Goal: Task Accomplishment & Management: Manage account settings

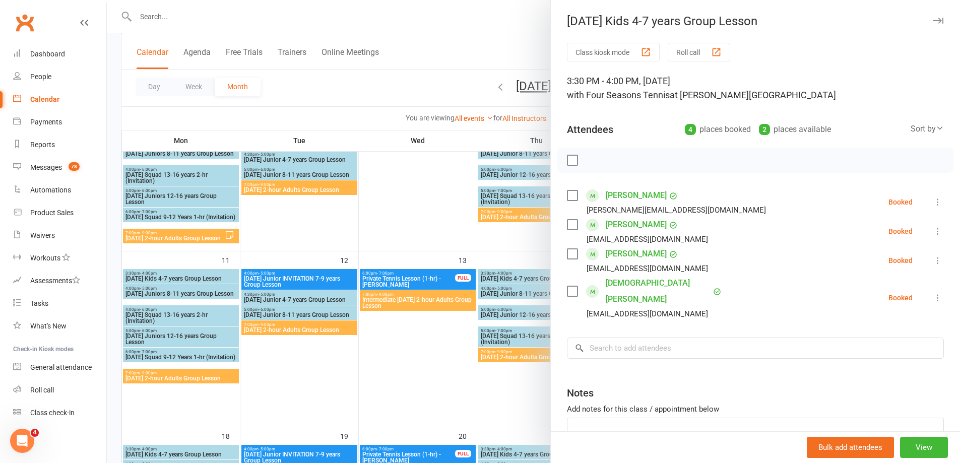
click at [426, 64] on div at bounding box center [533, 231] width 853 height 463
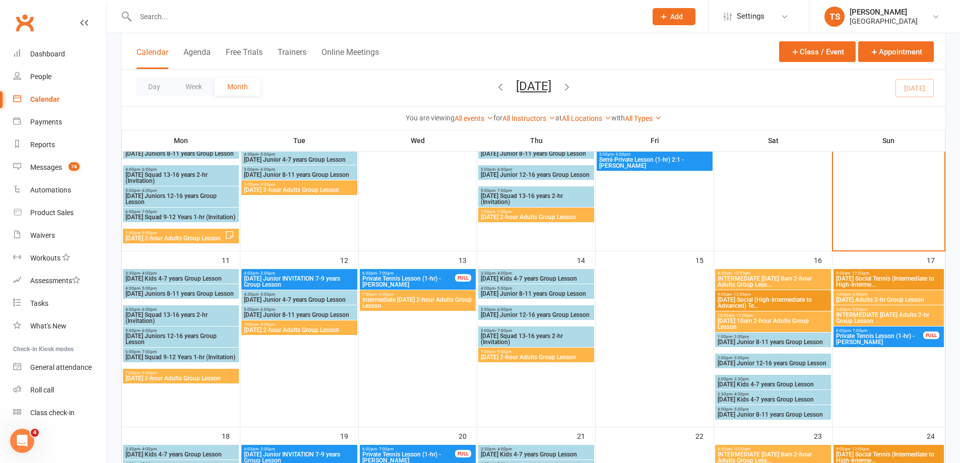
drag, startPoint x: 154, startPoint y: 19, endPoint x: 171, endPoint y: 0, distance: 25.3
click at [154, 18] on input "text" at bounding box center [386, 17] width 507 height 14
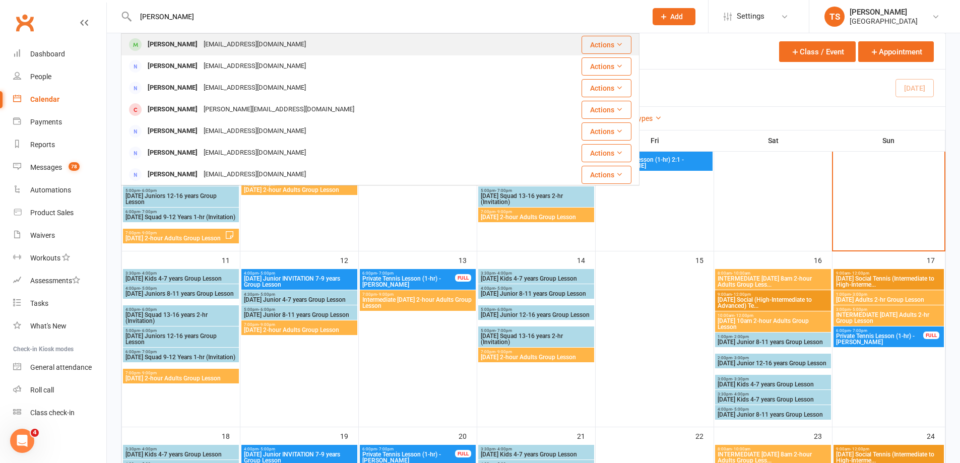
type input "[PERSON_NAME]"
click at [201, 42] on div "[EMAIL_ADDRESS][DOMAIN_NAME]" at bounding box center [255, 44] width 108 height 15
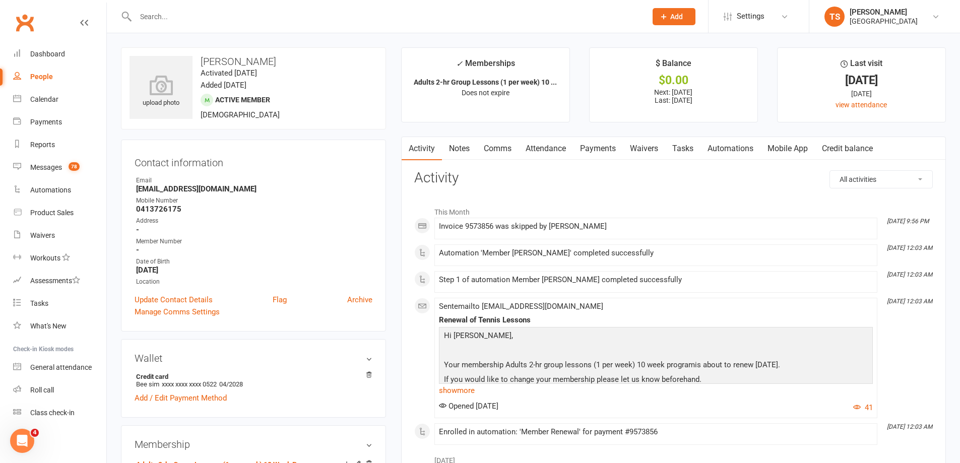
click at [598, 150] on link "Payments" at bounding box center [598, 148] width 50 height 23
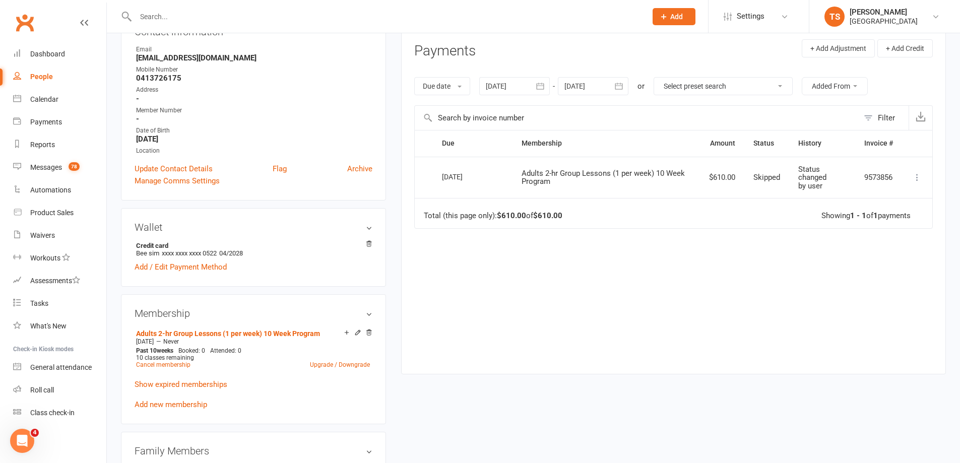
scroll to position [151, 0]
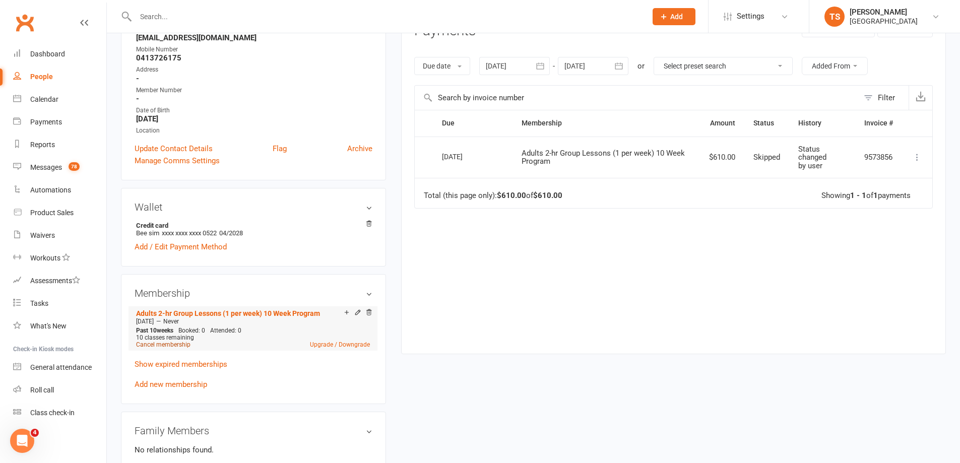
click at [157, 346] on link "Cancel membership" at bounding box center [163, 344] width 54 height 7
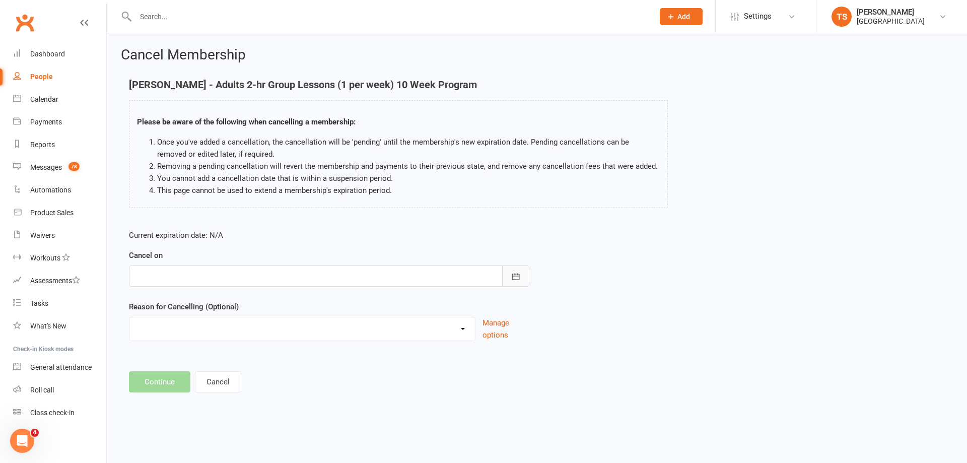
click at [519, 279] on icon "button" at bounding box center [516, 277] width 10 height 10
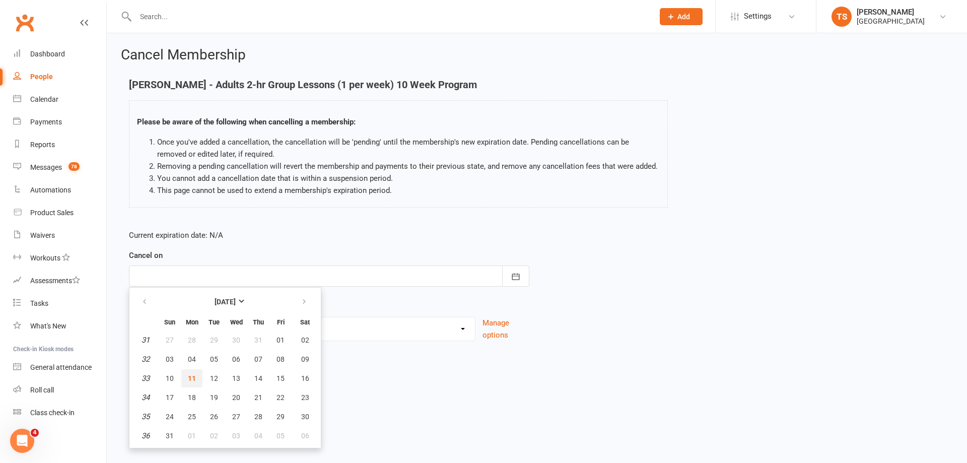
drag, startPoint x: 195, startPoint y: 377, endPoint x: 192, endPoint y: 370, distance: 8.1
click at [194, 376] on span "11" at bounding box center [192, 378] width 8 height 8
type input "[DATE]"
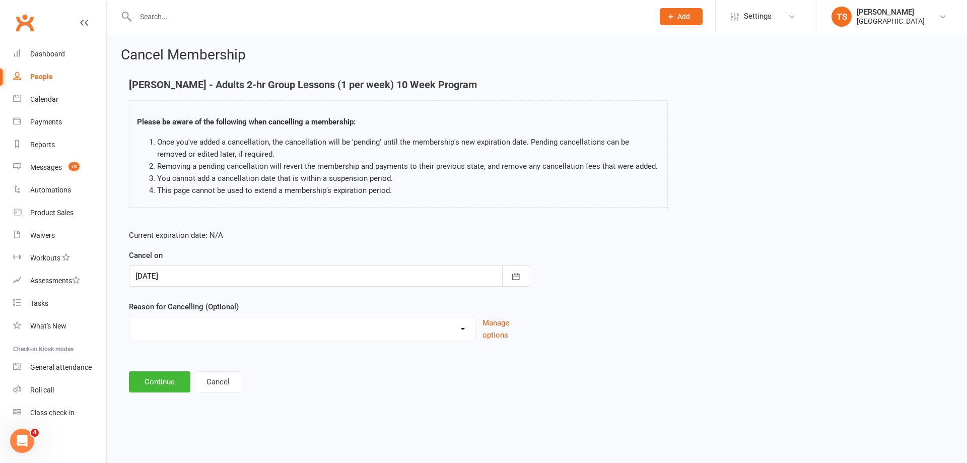
click at [152, 319] on select "Change to program Holiday Injury New program Not continuing Other reason" at bounding box center [302, 327] width 346 height 20
select select "4"
click at [129, 317] on select "Change to program Holiday Injury New program Not continuing Other reason" at bounding box center [302, 327] width 346 height 20
click at [158, 386] on button "Continue" at bounding box center [159, 381] width 61 height 21
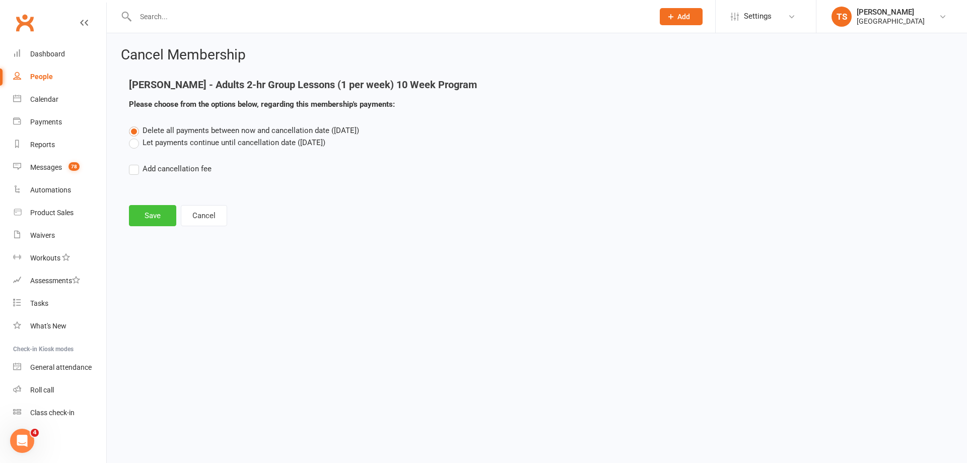
click at [146, 209] on button "Save" at bounding box center [152, 215] width 47 height 21
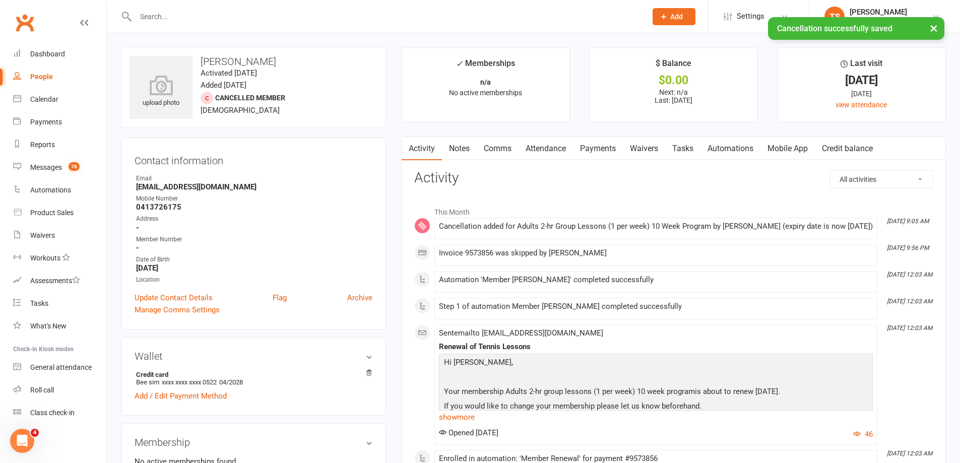
drag, startPoint x: 469, startPoint y: 142, endPoint x: 465, endPoint y: 146, distance: 5.7
click at [467, 143] on link "Notes" at bounding box center [459, 148] width 35 height 23
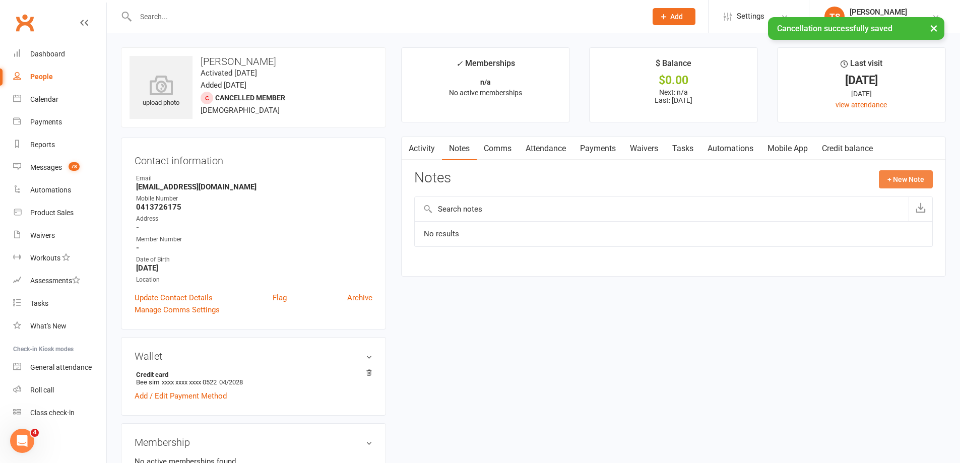
click at [901, 178] on button "+ New Note" at bounding box center [906, 179] width 54 height 18
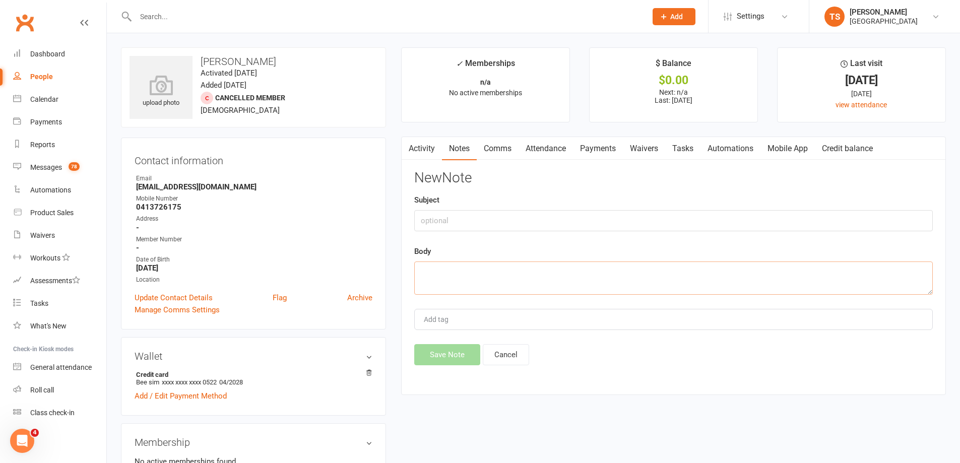
drag, startPoint x: 458, startPoint y: 287, endPoint x: 482, endPoint y: 281, distance: 24.9
click at [461, 284] on textarea at bounding box center [673, 278] width 518 height 33
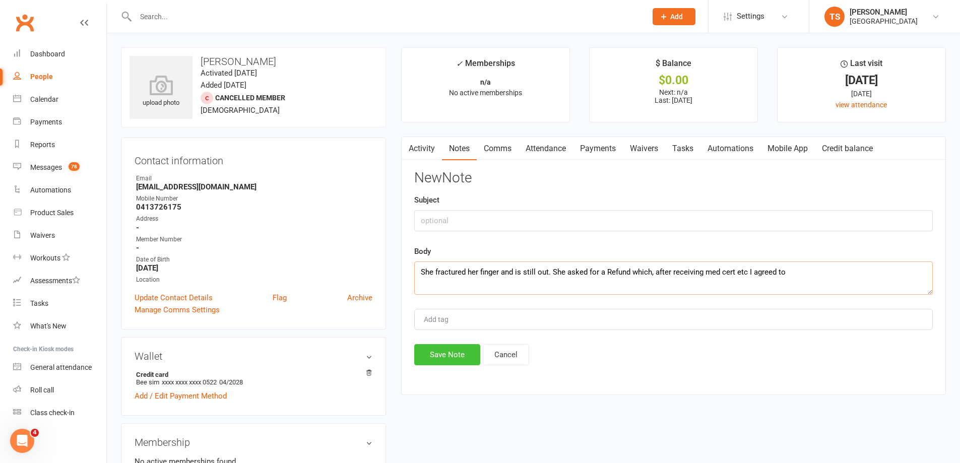
type textarea "She fractured her finger and is still out. She asked for a Refund which, after …"
click at [445, 348] on button "Save Note" at bounding box center [447, 354] width 66 height 21
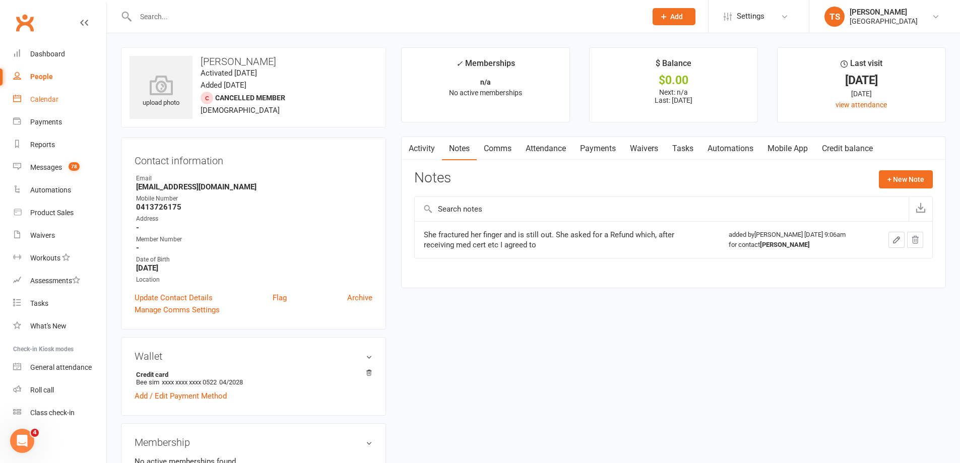
click at [51, 97] on div "Calendar" at bounding box center [44, 99] width 28 height 8
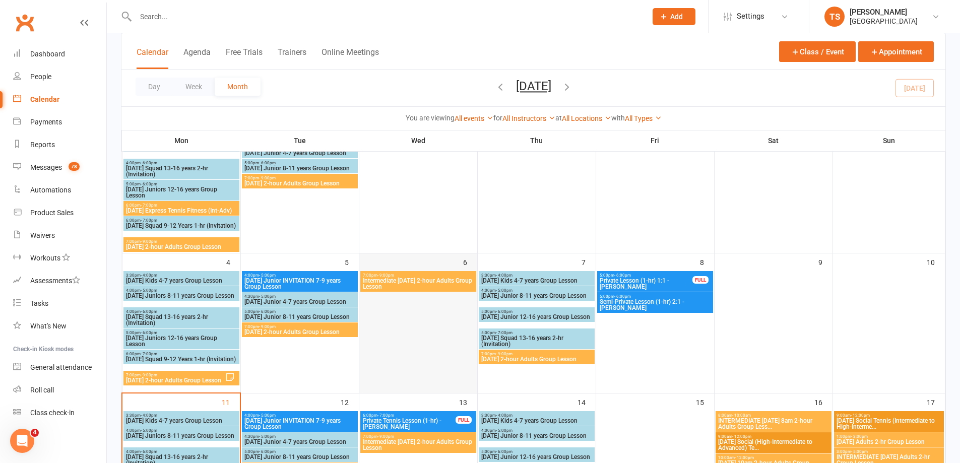
scroll to position [202, 0]
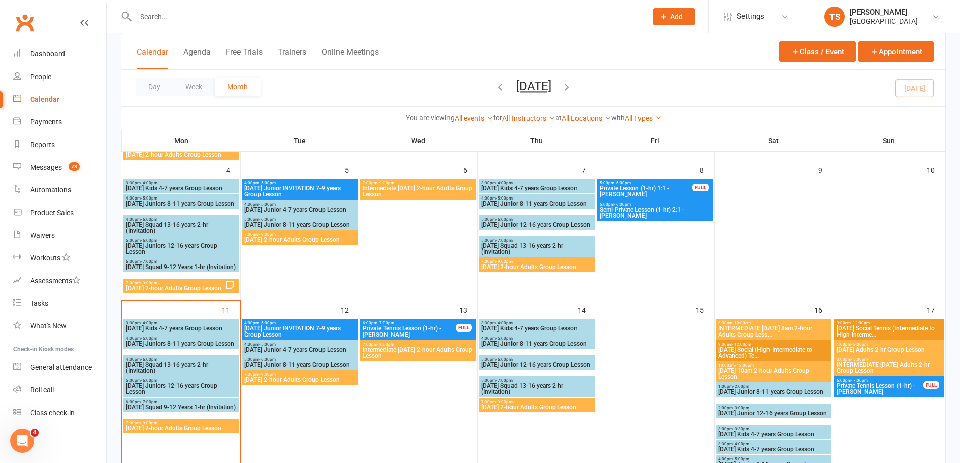
click at [274, 375] on span "- 9:00pm" at bounding box center [267, 374] width 17 height 5
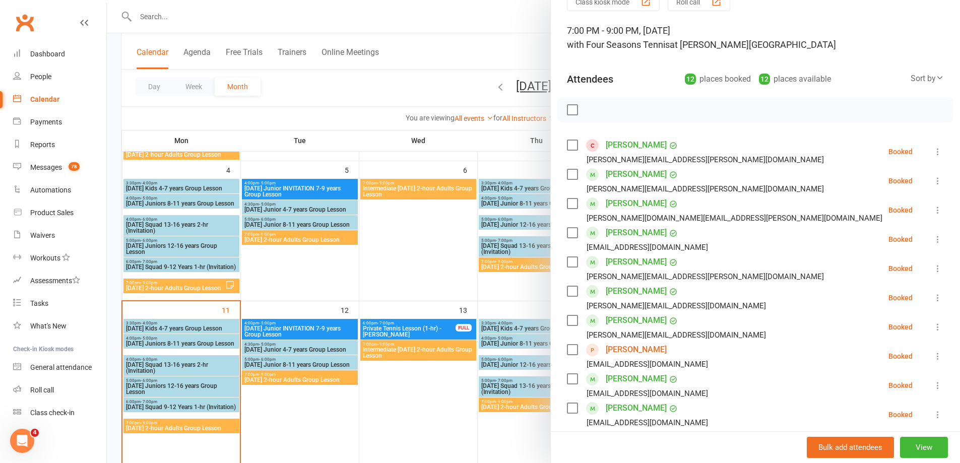
scroll to position [0, 0]
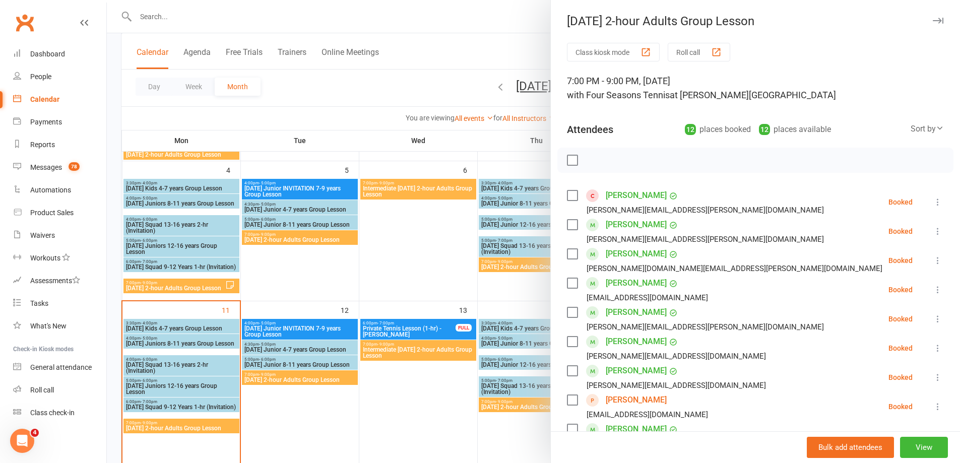
click at [159, 429] on div at bounding box center [533, 231] width 853 height 463
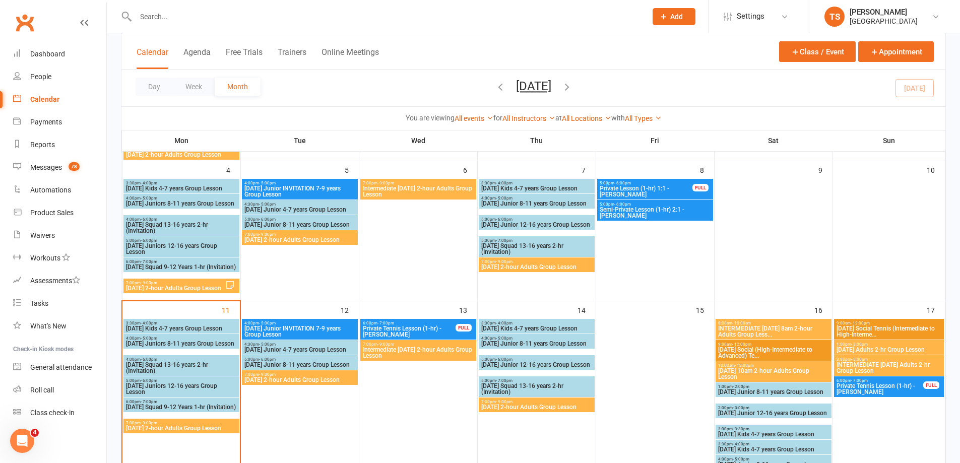
click at [159, 429] on span "[DATE] 2-hour Adults Group Lesson" at bounding box center [181, 428] width 112 height 6
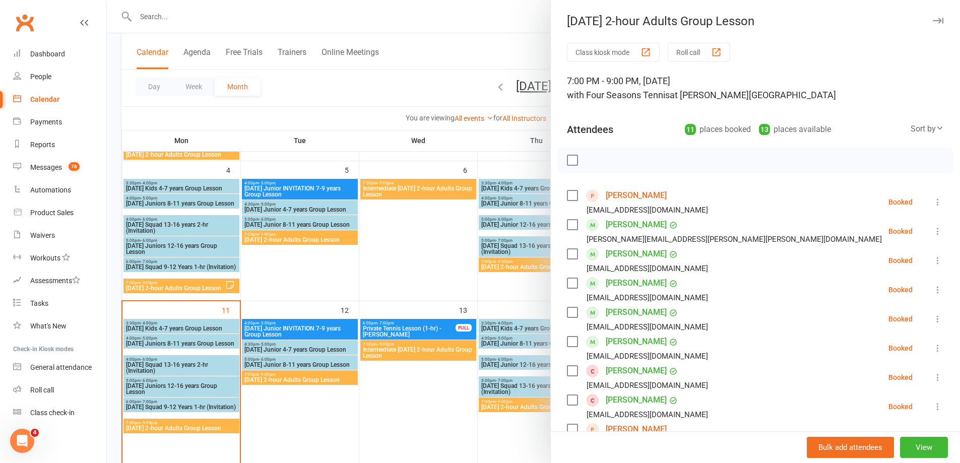
click at [429, 390] on div at bounding box center [533, 231] width 853 height 463
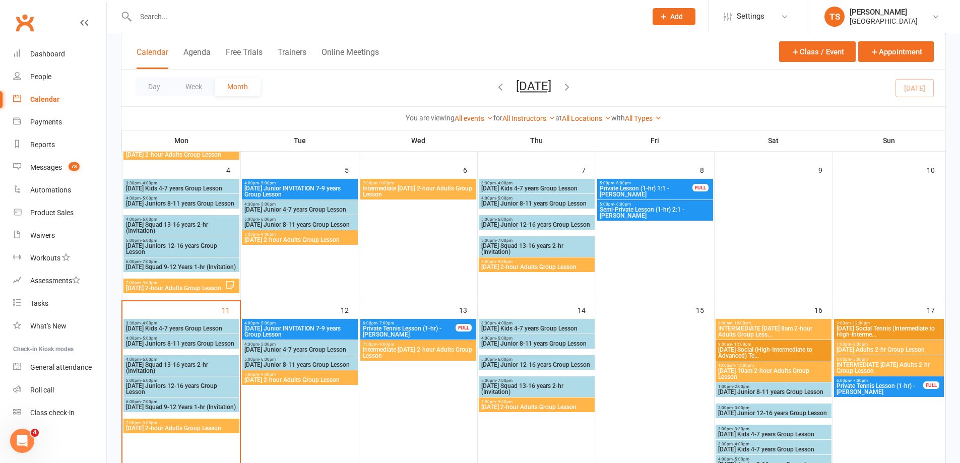
click at [430, 348] on span "Intermediate [DATE] 2-hour Adults Group Lesson" at bounding box center [418, 353] width 112 height 12
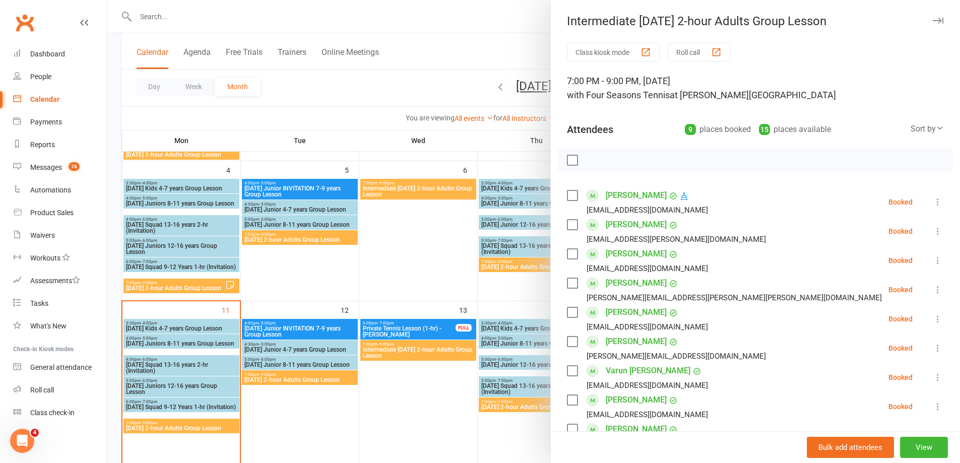
click at [509, 405] on div at bounding box center [533, 231] width 853 height 463
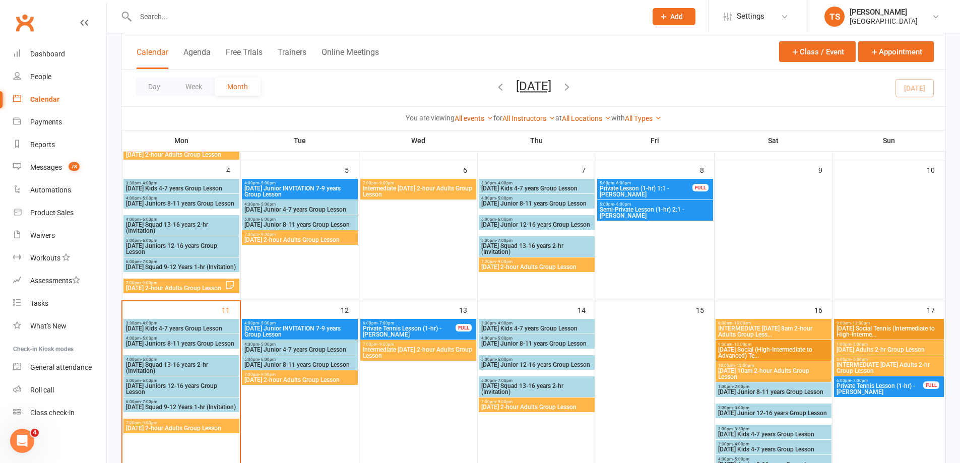
click at [217, 426] on span "[DATE] 2-hour Adults Group Lesson" at bounding box center [181, 428] width 112 height 6
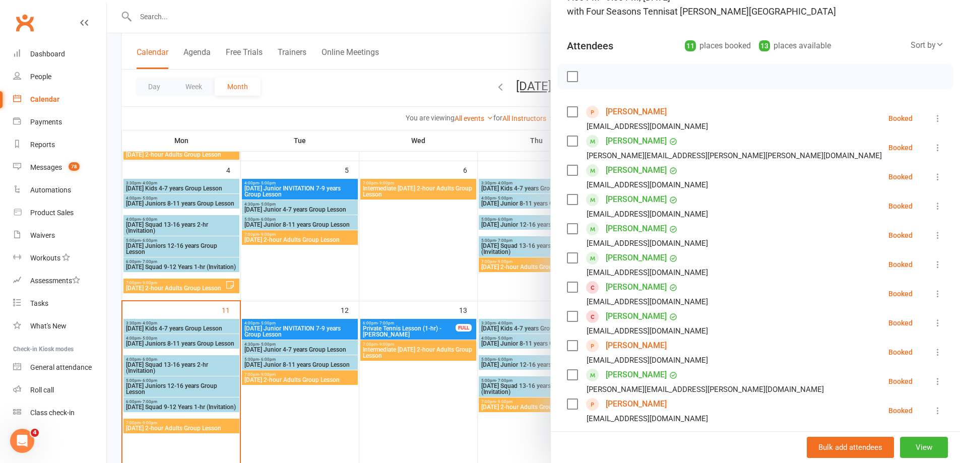
scroll to position [101, 0]
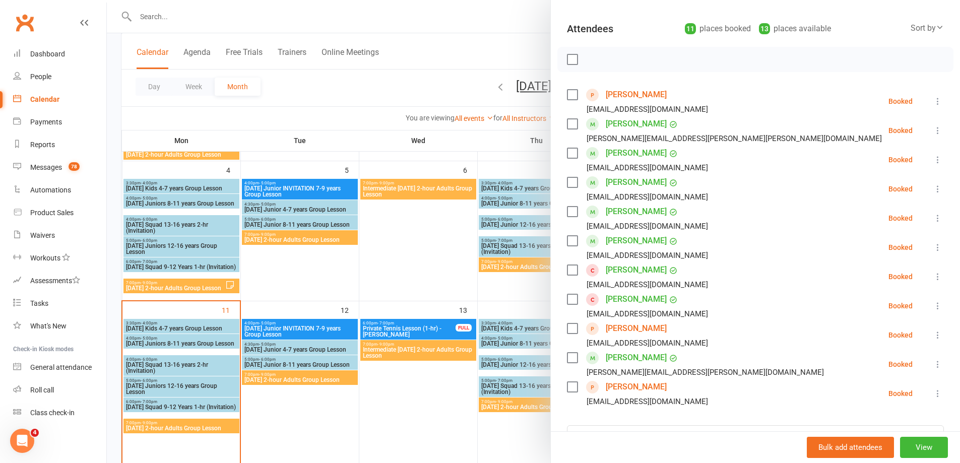
click at [624, 300] on link "[PERSON_NAME]" at bounding box center [636, 299] width 61 height 16
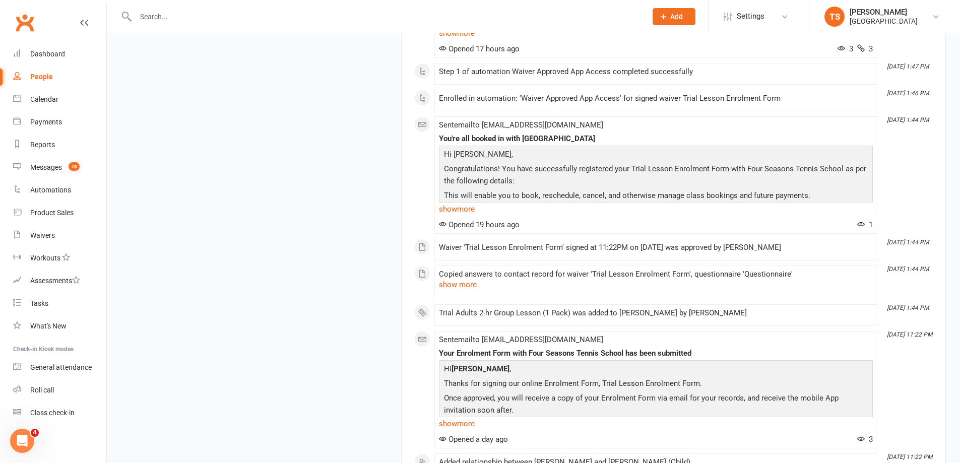
scroll to position [1629, 0]
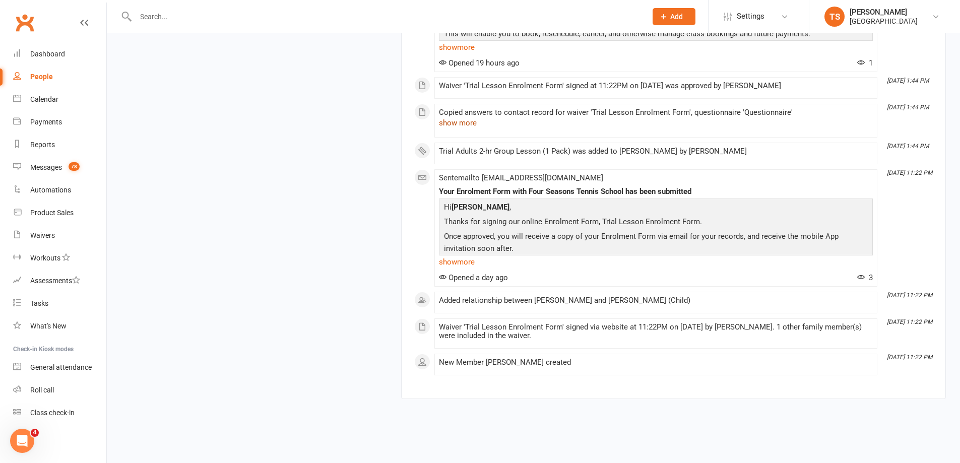
click at [463, 122] on button "show more" at bounding box center [458, 123] width 38 height 12
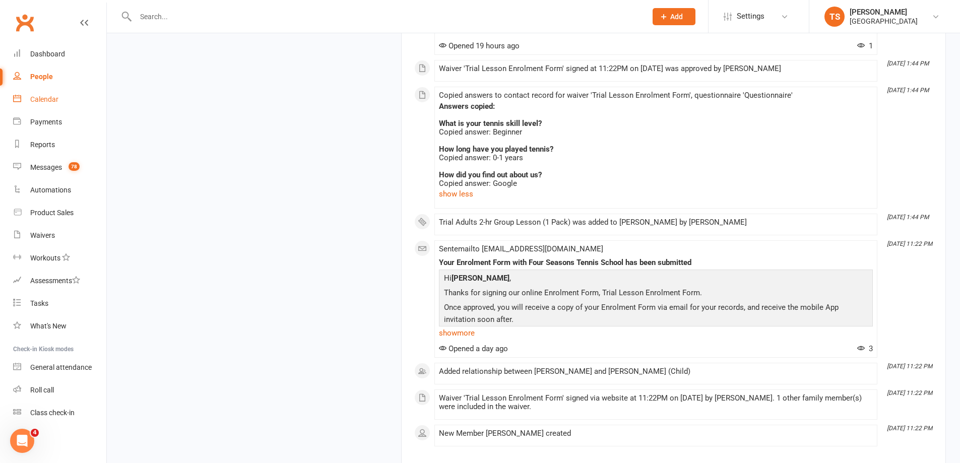
click at [39, 99] on div "Calendar" at bounding box center [44, 99] width 28 height 8
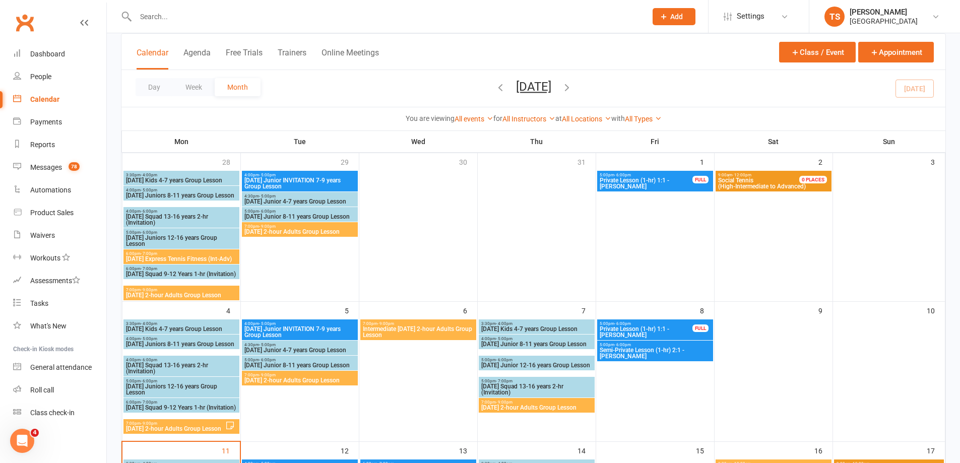
scroll to position [202, 0]
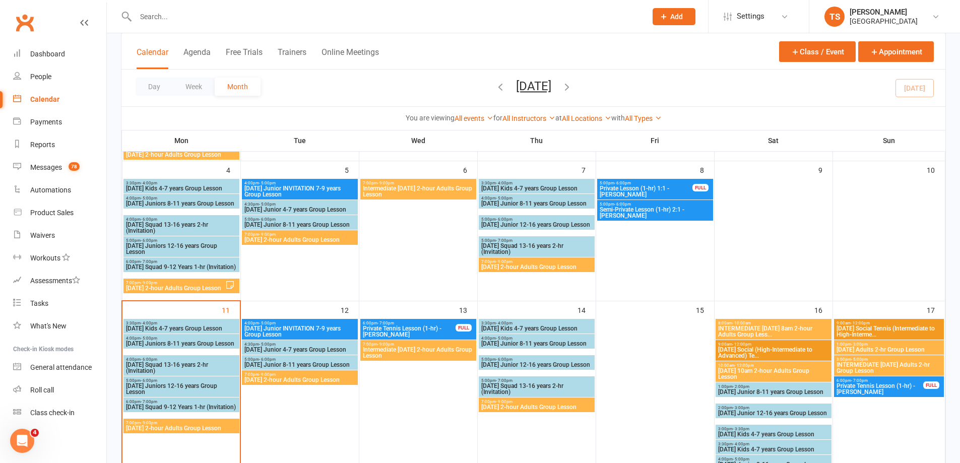
click at [181, 422] on span "7:00pm - 9:00pm" at bounding box center [181, 423] width 112 height 5
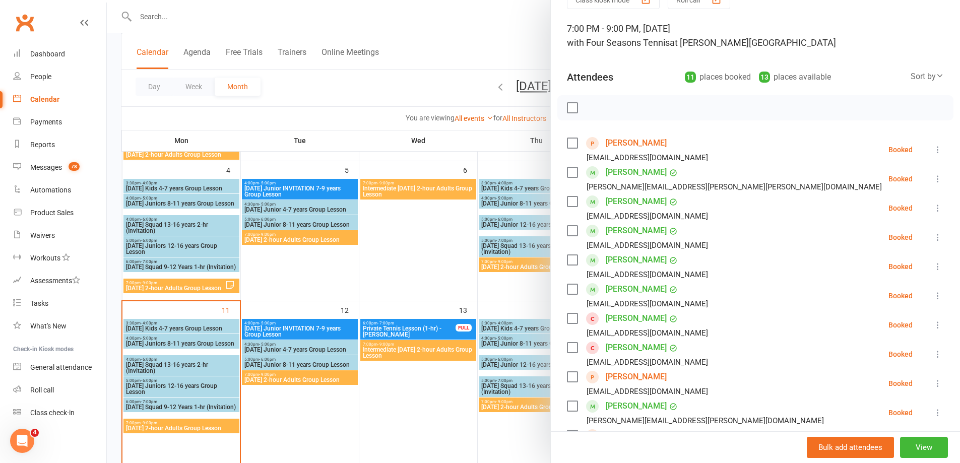
scroll to position [0, 0]
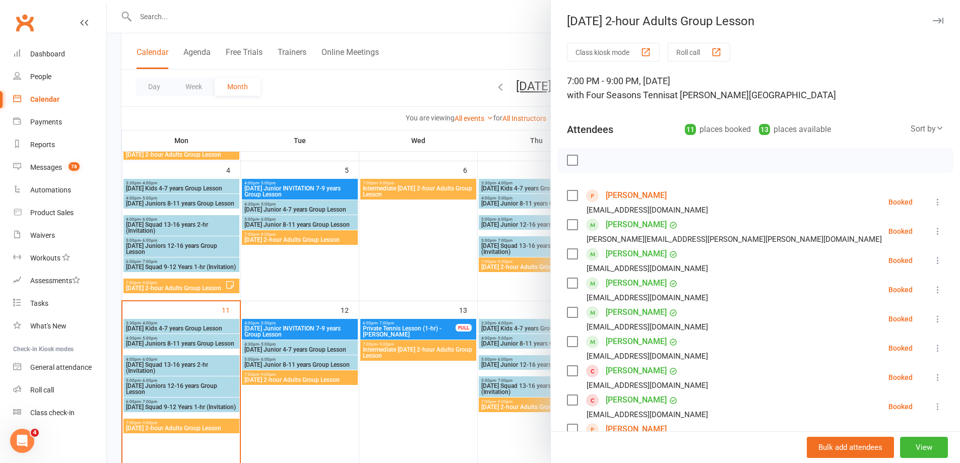
click at [145, 15] on div at bounding box center [533, 231] width 853 height 463
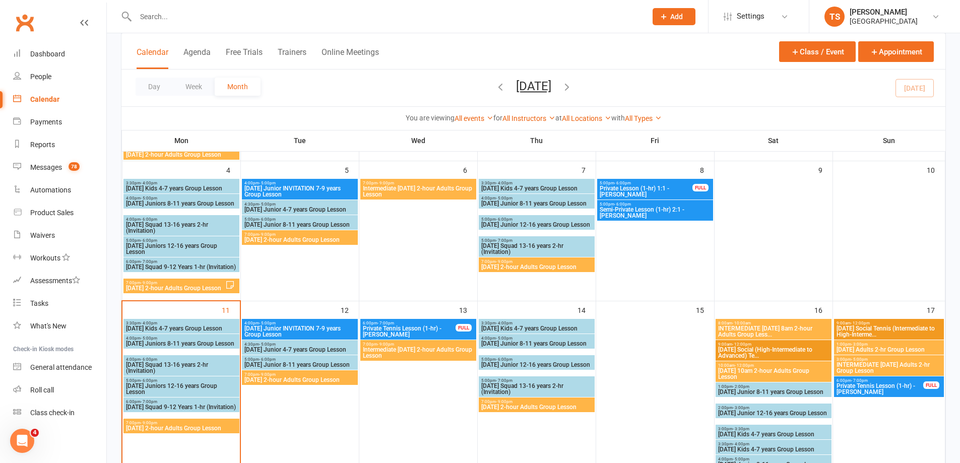
click at [144, 13] on input "text" at bounding box center [386, 17] width 507 height 14
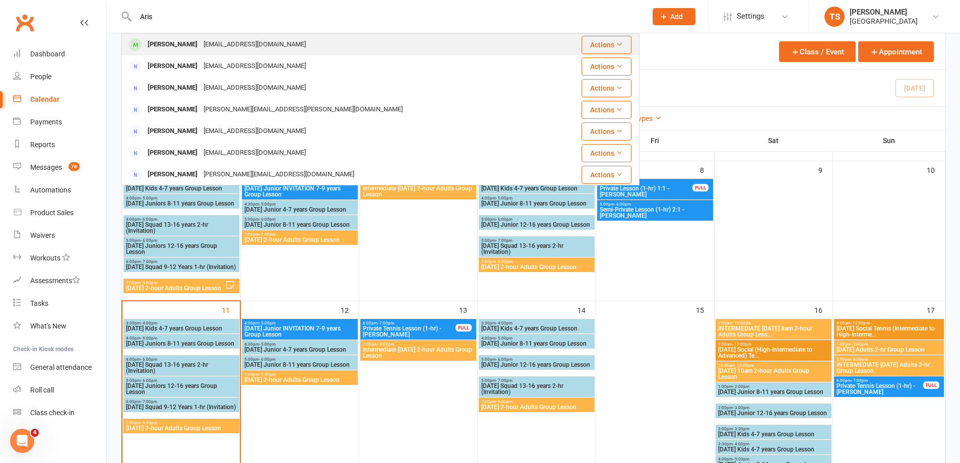
type input "Aris"
click at [158, 40] on div "[PERSON_NAME]" at bounding box center [173, 44] width 56 height 15
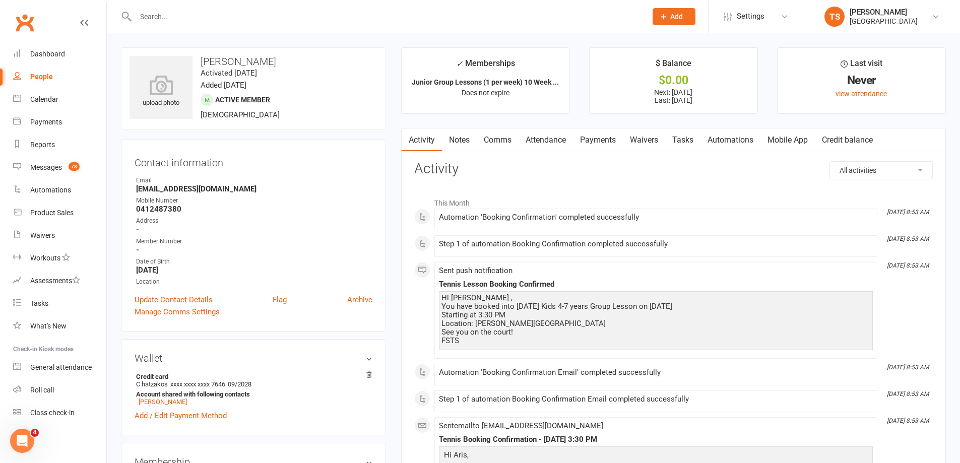
click at [599, 137] on link "Payments" at bounding box center [598, 139] width 50 height 23
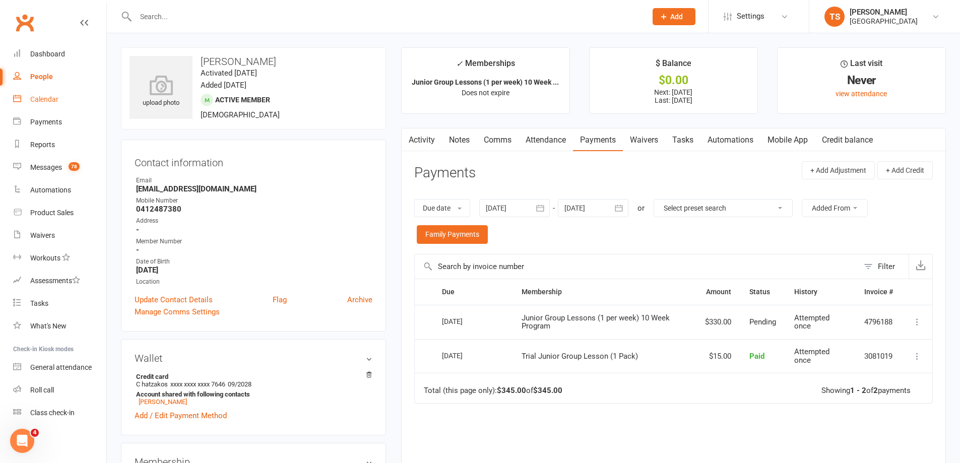
click at [46, 96] on div "Calendar" at bounding box center [44, 99] width 28 height 8
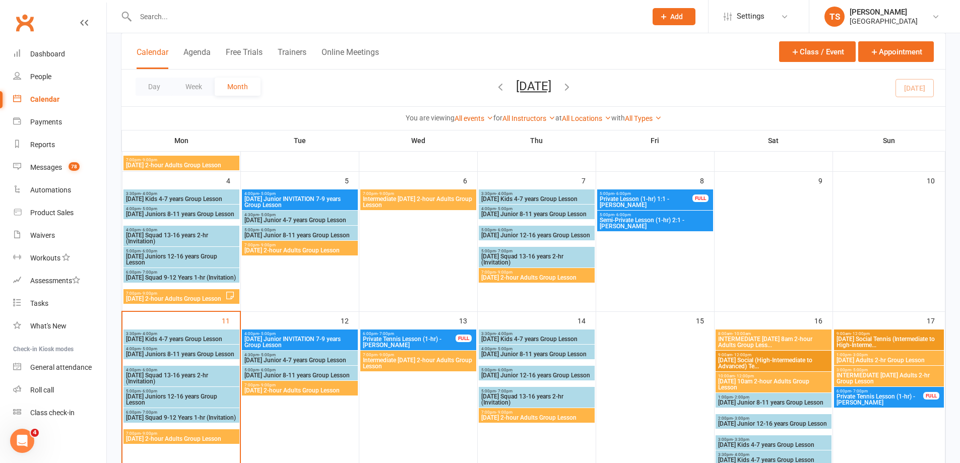
scroll to position [252, 0]
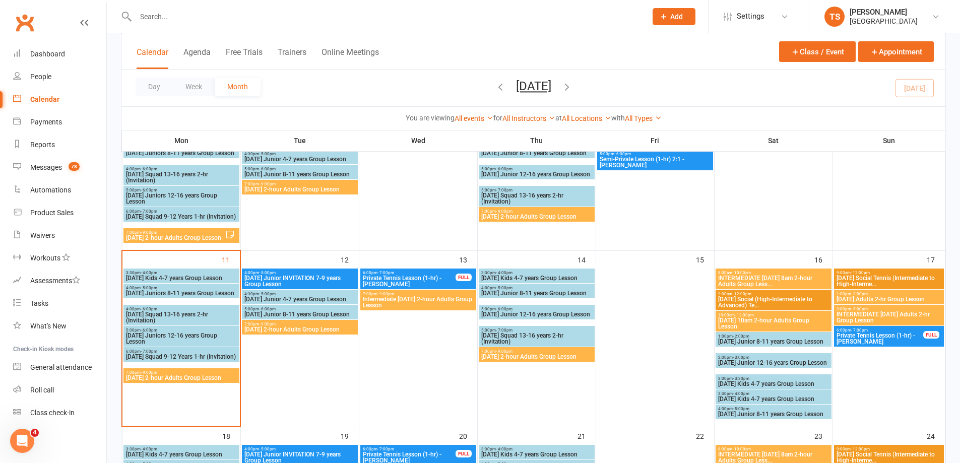
click at [163, 270] on div "3:30pm - 4:00pm [DATE] Kids 4-7 years Group Lesson" at bounding box center [181, 276] width 116 height 15
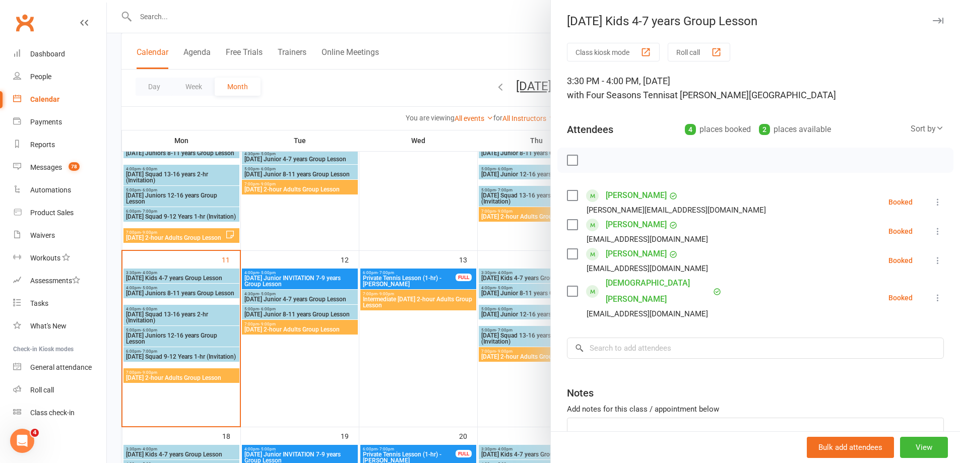
click at [438, 48] on div at bounding box center [533, 231] width 853 height 463
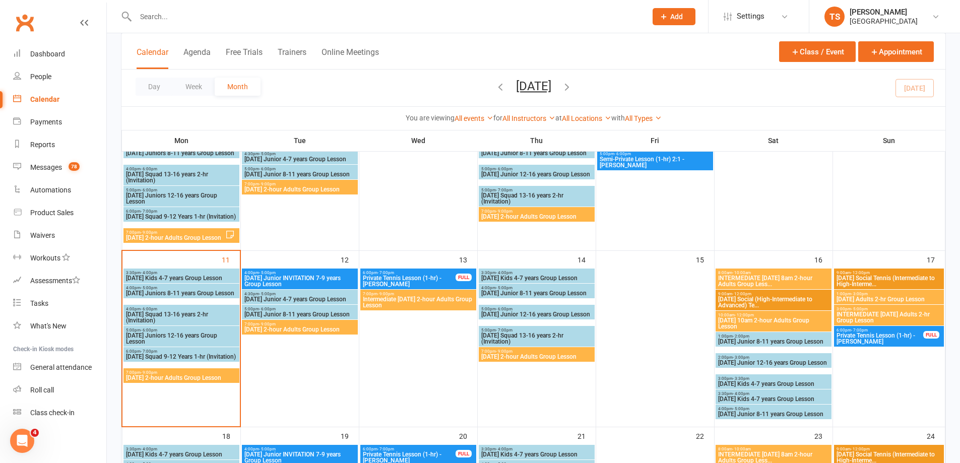
drag, startPoint x: 148, startPoint y: 20, endPoint x: 149, endPoint y: 7, distance: 13.6
click at [148, 19] on input "text" at bounding box center [386, 17] width 507 height 14
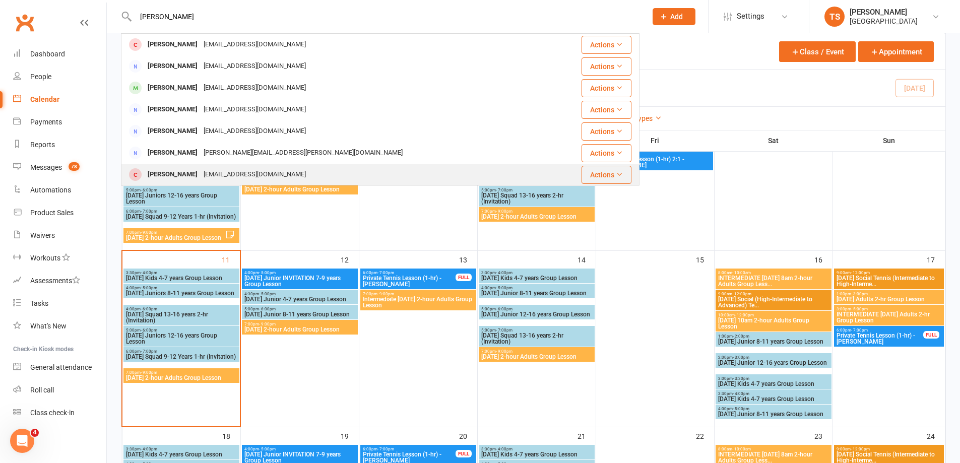
type input "[PERSON_NAME]"
click at [192, 176] on div "[PERSON_NAME]" at bounding box center [173, 174] width 56 height 15
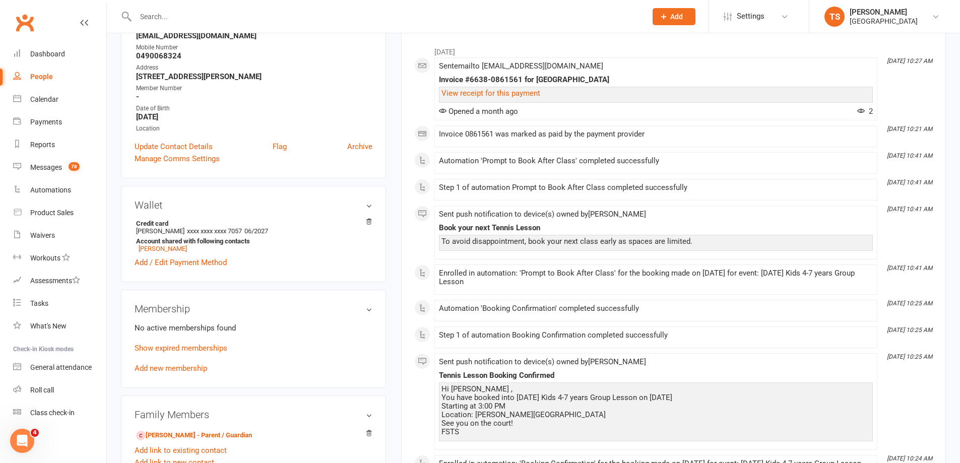
scroll to position [50, 0]
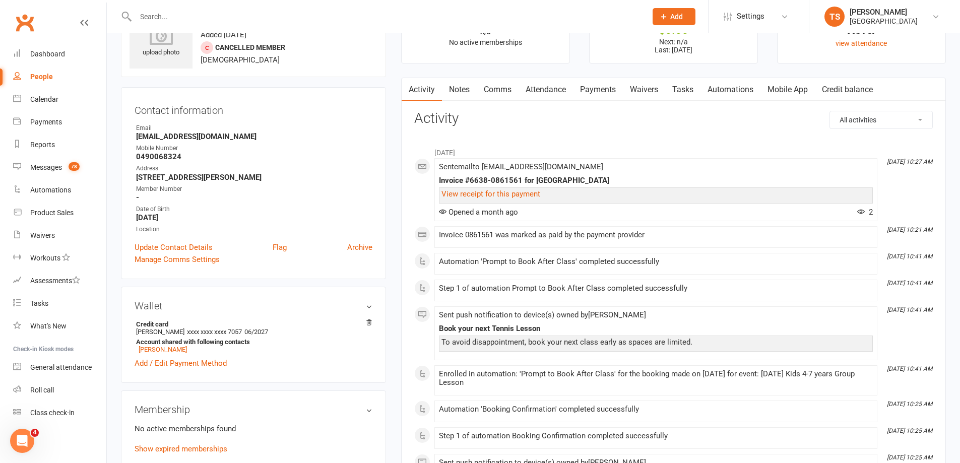
click at [541, 86] on link "Attendance" at bounding box center [545, 89] width 54 height 23
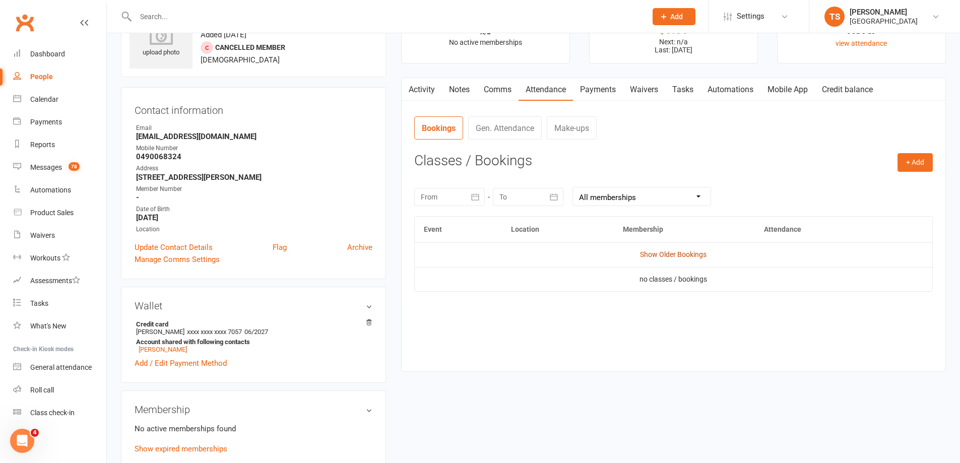
click at [671, 256] on link "Show Older Bookings" at bounding box center [673, 254] width 67 height 8
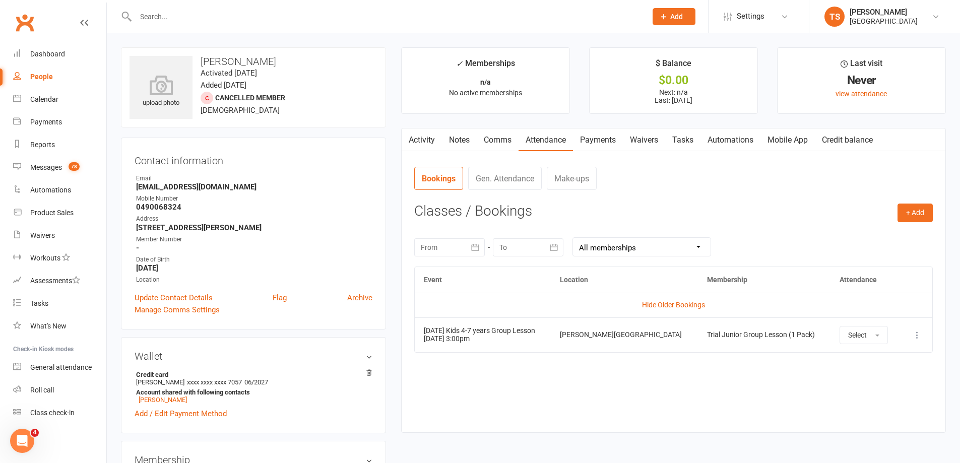
click at [157, 19] on input "text" at bounding box center [386, 17] width 507 height 14
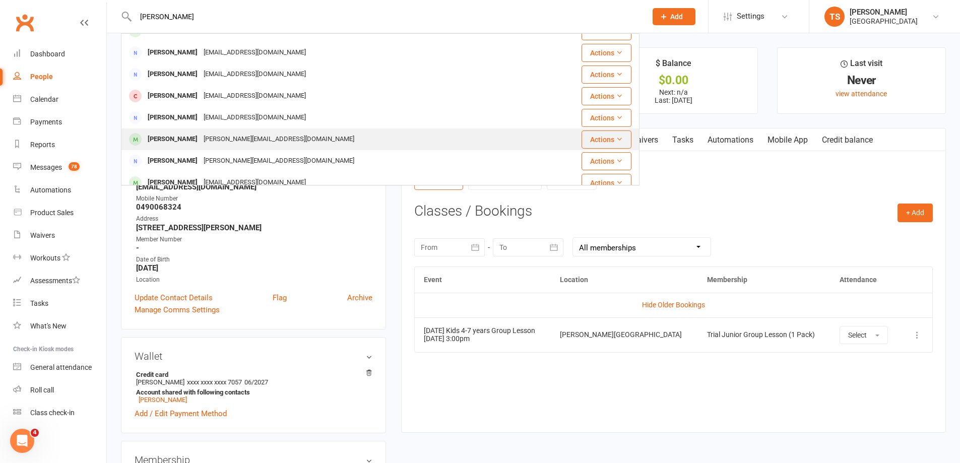
scroll to position [282, 0]
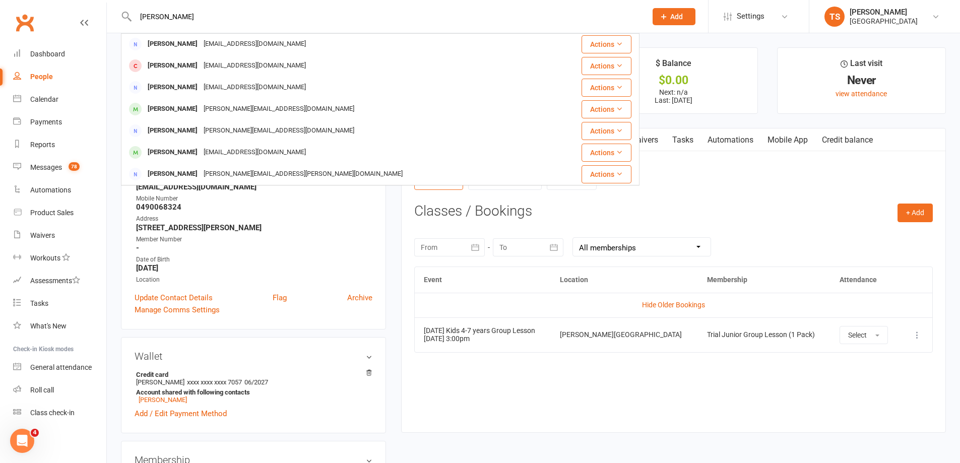
type input "[PERSON_NAME]"
click at [730, 185] on nav "Bookings Gen. Attendance Make-ups" at bounding box center [673, 182] width 518 height 30
